Goal: Information Seeking & Learning: Learn about a topic

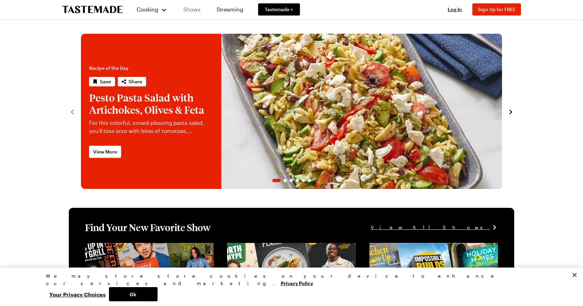
click at [188, 10] on link "Shows" at bounding box center [191, 9] width 31 height 19
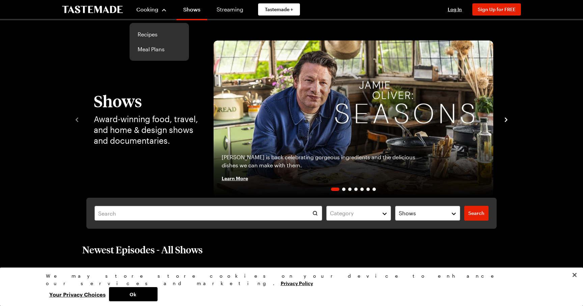
click at [162, 14] on button "Cooking" at bounding box center [151, 9] width 31 height 16
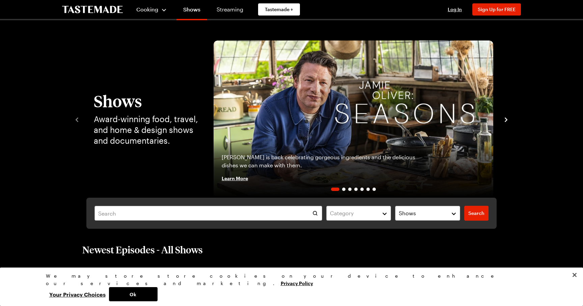
click at [163, 11] on div "Cooking" at bounding box center [151, 9] width 31 height 8
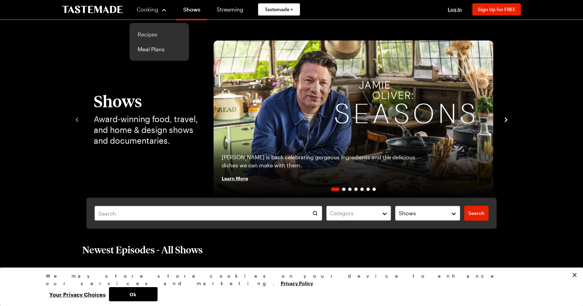
click at [147, 33] on link "Recipes" at bounding box center [159, 34] width 51 height 15
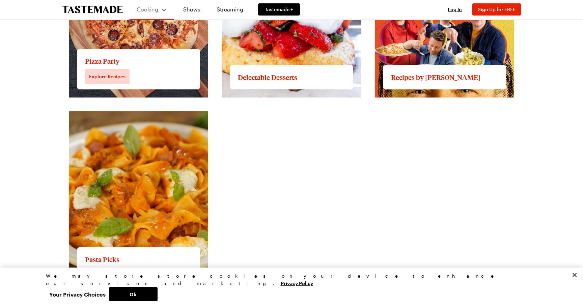
scroll to position [1150, 0]
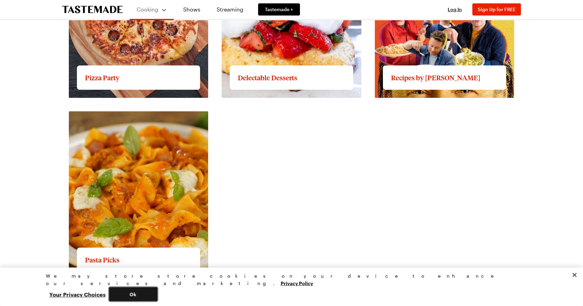
click at [157, 296] on button "Ok" at bounding box center [133, 294] width 49 height 14
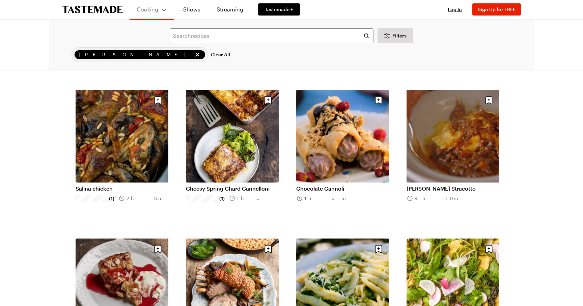
scroll to position [401, 0]
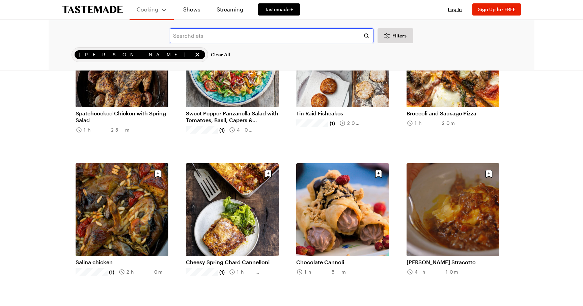
click at [269, 40] on input "text" at bounding box center [272, 35] width 204 height 15
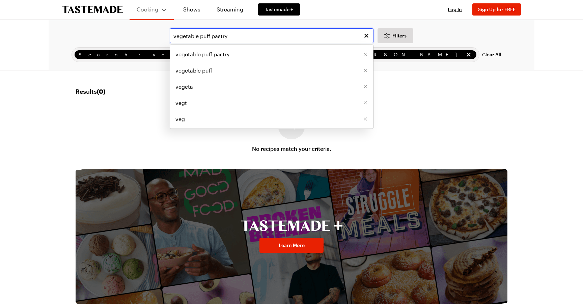
type input "vegetable puff pastry"
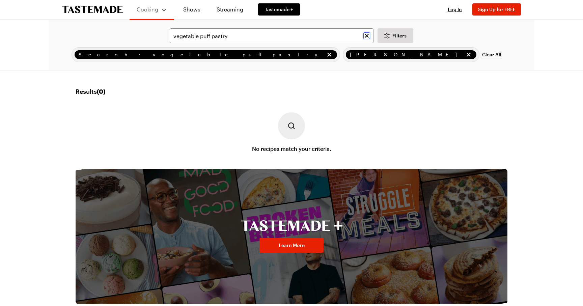
click at [366, 35] on icon "Clear search" at bounding box center [367, 36] width 4 height 4
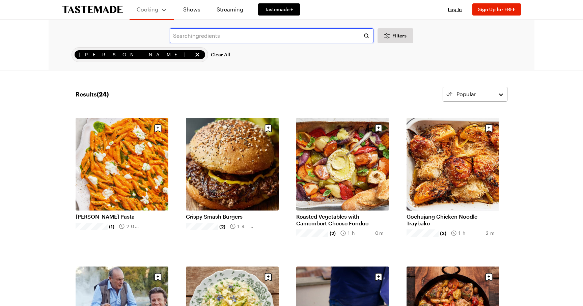
click at [203, 36] on input "text" at bounding box center [272, 35] width 204 height 15
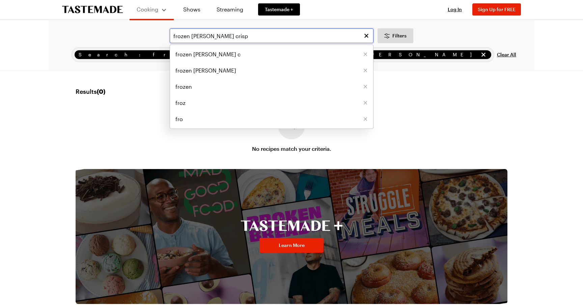
type input "frozen [PERSON_NAME] crisp"
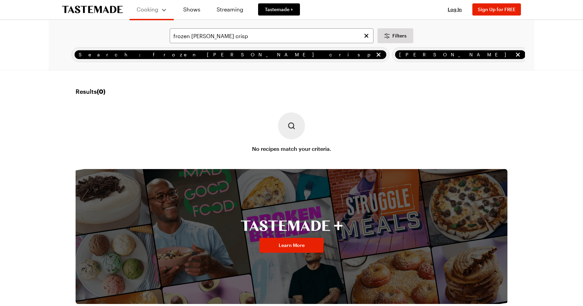
click at [531, 56] on span "Clear All" at bounding box center [540, 54] width 19 height 7
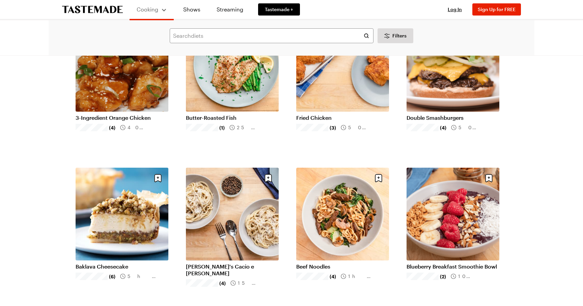
scroll to position [685, 0]
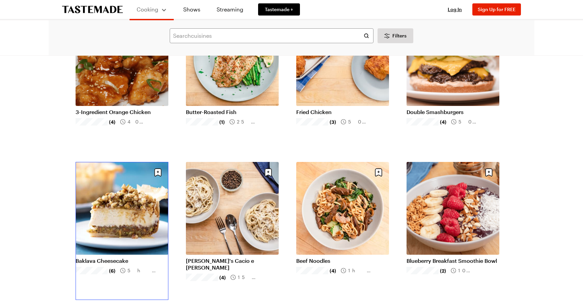
click at [133, 257] on link "Baklava Cheesecake" at bounding box center [122, 260] width 93 height 7
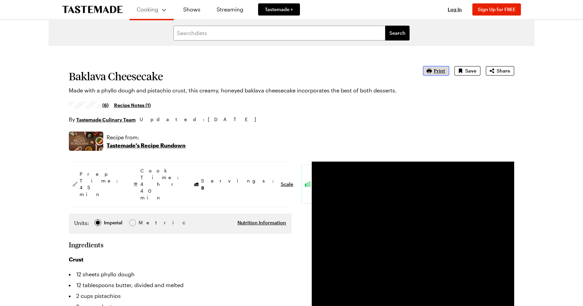
click at [442, 71] on span "Print" at bounding box center [439, 70] width 11 height 7
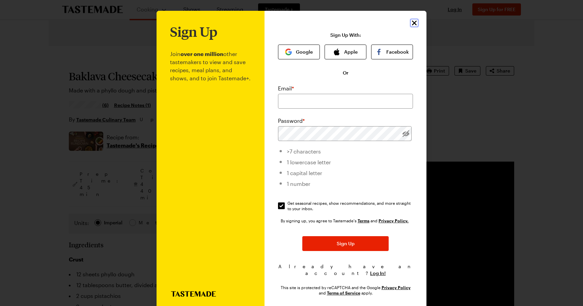
click at [414, 21] on icon "Close" at bounding box center [414, 23] width 8 height 8
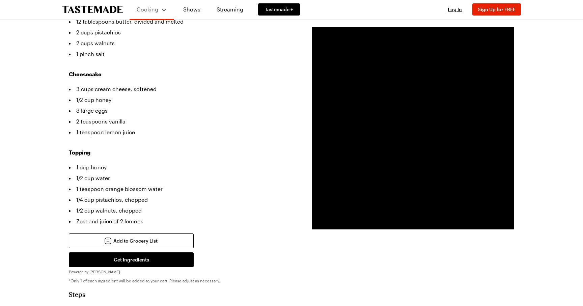
scroll to position [263, 0]
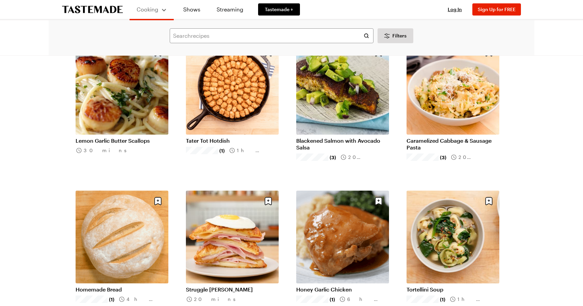
scroll to position [1549, 0]
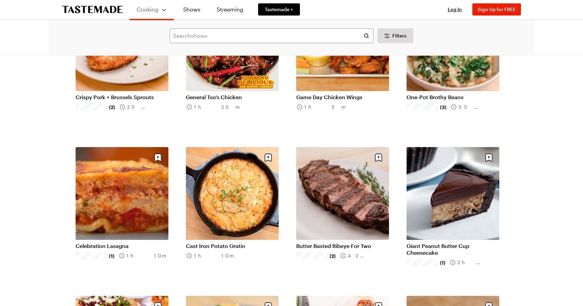
scroll to position [1905, 0]
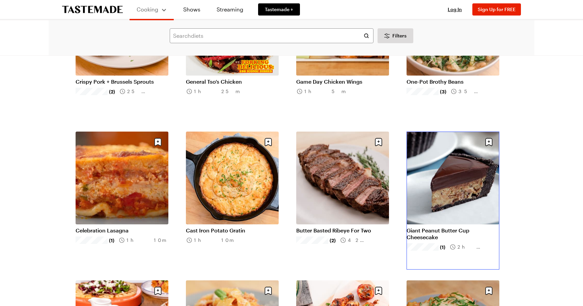
click at [474, 227] on link "Giant Peanut Butter Cup Cheesecake" at bounding box center [452, 233] width 93 height 13
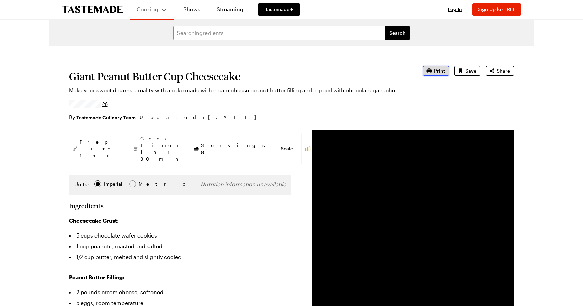
click at [436, 68] on span "Print" at bounding box center [439, 70] width 11 height 7
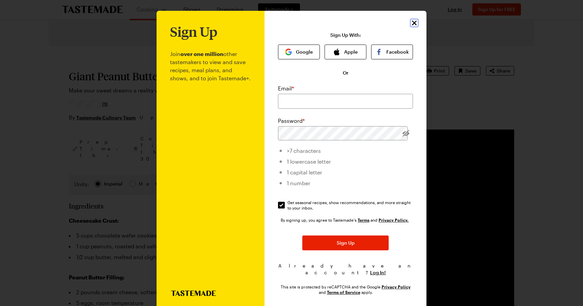
click at [415, 22] on icon "Close" at bounding box center [414, 23] width 5 height 5
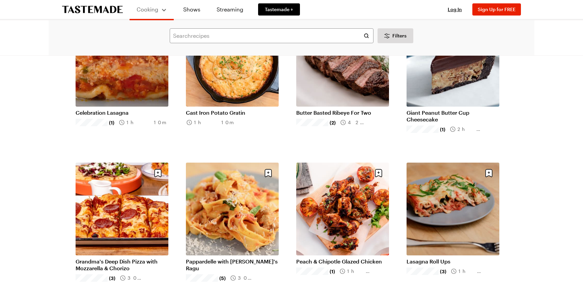
scroll to position [2016, 0]
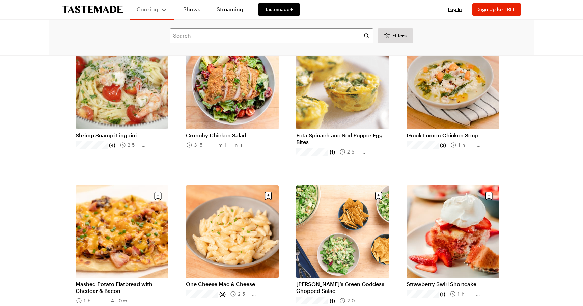
scroll to position [3041, 0]
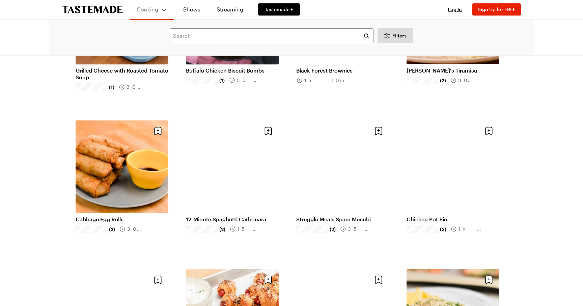
scroll to position [3701, 0]
